Goal: Task Accomplishment & Management: Manage account settings

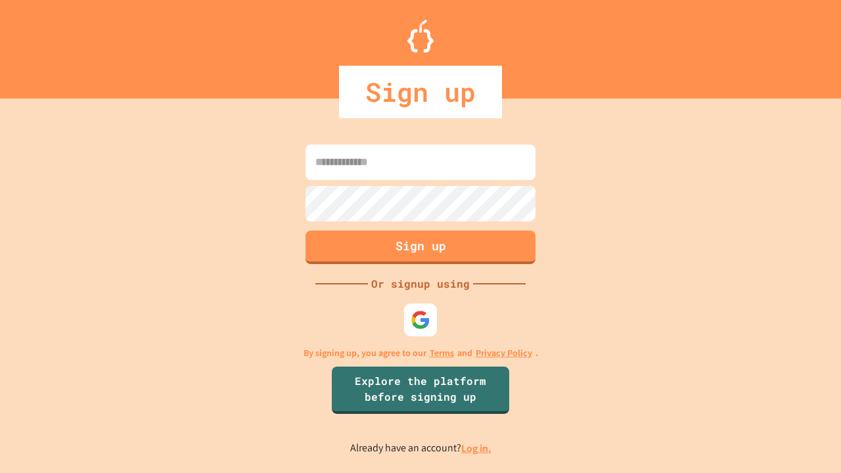
click at [477, 448] on link "Log in." at bounding box center [476, 449] width 30 height 14
